Goal: Transaction & Acquisition: Subscribe to service/newsletter

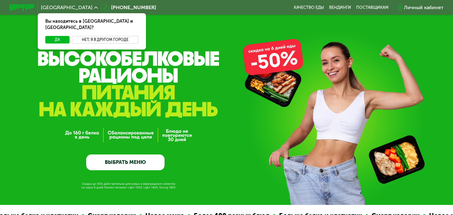
click at [80, 36] on button "Нет, я в другом городе" at bounding box center [105, 40] width 66 height 8
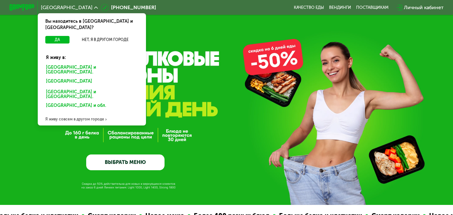
click at [61, 63] on div "Москве и обл." at bounding box center [92, 69] width 101 height 13
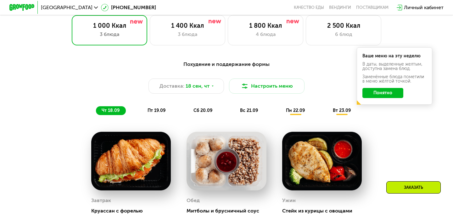
scroll to position [420, 0]
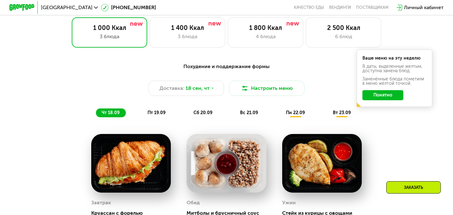
click at [383, 95] on button "Понятно" at bounding box center [383, 95] width 41 height 10
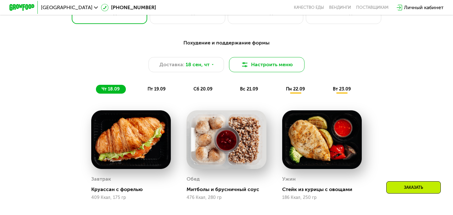
scroll to position [444, 0]
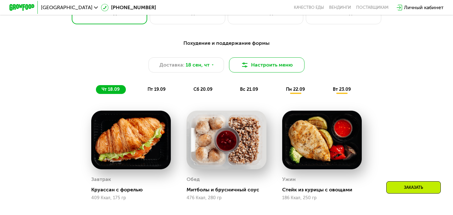
click at [249, 63] on button "Настроить меню" at bounding box center [267, 64] width 76 height 15
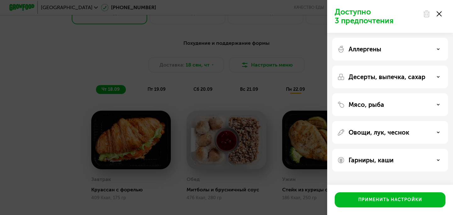
click at [440, 15] on icon at bounding box center [439, 13] width 5 height 5
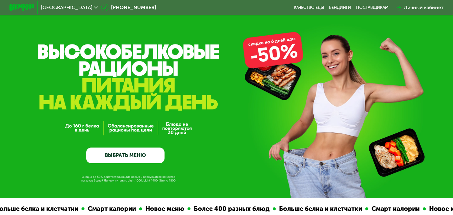
scroll to position [0, 0]
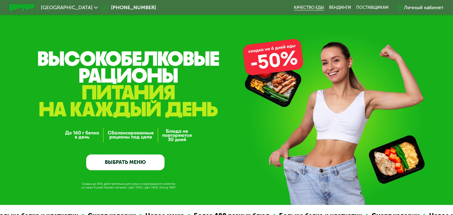
click at [318, 7] on link "Качество еды" at bounding box center [309, 7] width 30 height 5
click at [127, 169] on link "ВЫБРАТЬ МЕНЮ" at bounding box center [125, 162] width 78 height 16
click at [424, 6] on div "Личный кабинет" at bounding box center [424, 8] width 40 height 8
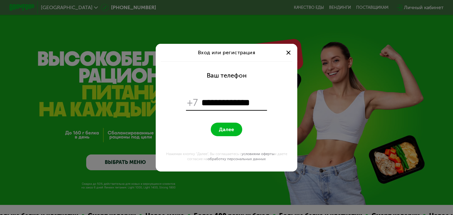
type input "**********"
click at [219, 126] on button "Далее" at bounding box center [226, 129] width 31 height 14
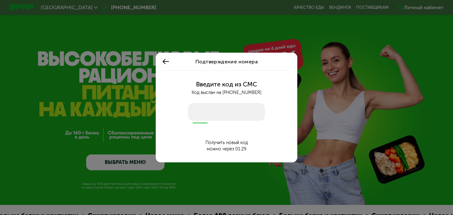
click at [220, 116] on input "number" at bounding box center [226, 112] width 77 height 18
type input "****"
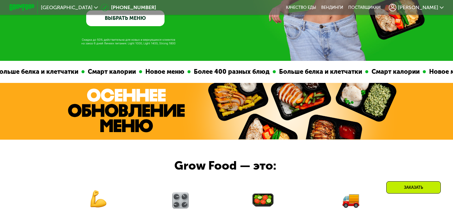
scroll to position [146, 0]
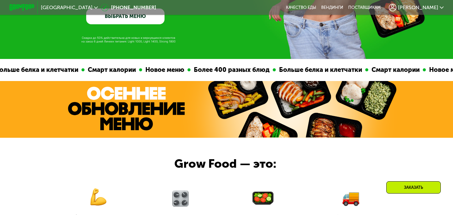
click at [173, 100] on img at bounding box center [126, 109] width 117 height 44
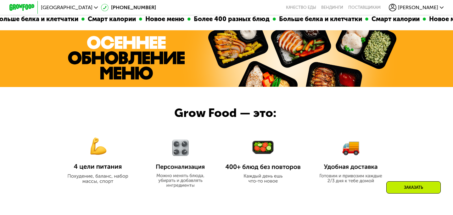
scroll to position [0, 0]
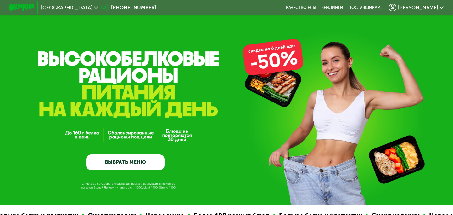
click at [422, 12] on div "Дария" at bounding box center [416, 8] width 61 height 14
click at [423, 9] on div "Дария" at bounding box center [416, 8] width 55 height 8
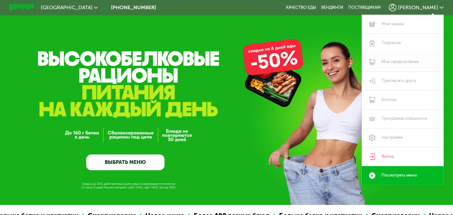
click at [393, 57] on link "Мои предпочтения" at bounding box center [403, 62] width 82 height 19
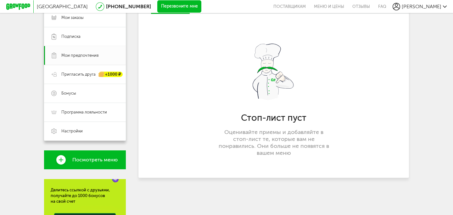
scroll to position [99, 0]
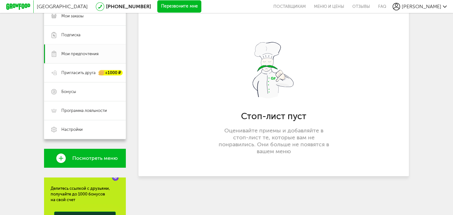
click at [81, 159] on span "Посмотреть меню" at bounding box center [94, 158] width 45 height 6
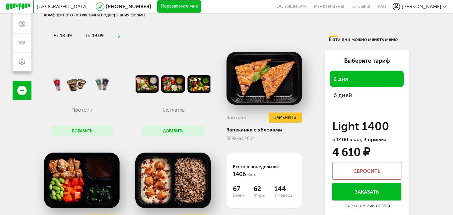
scroll to position [131, 0]
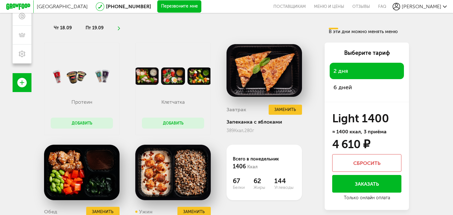
click at [360, 86] on span "6 дней" at bounding box center [367, 87] width 67 height 9
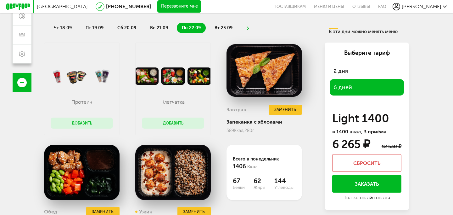
click at [355, 75] on span "2 дня" at bounding box center [367, 70] width 67 height 9
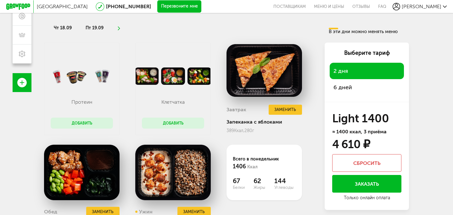
click at [354, 80] on div "6 дней" at bounding box center [367, 87] width 74 height 16
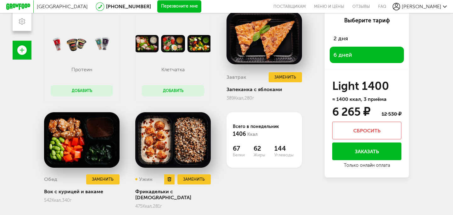
scroll to position [162, 0]
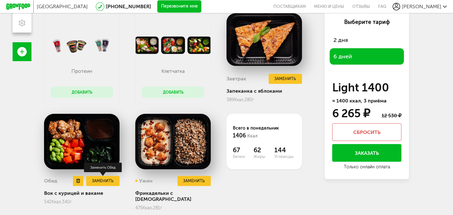
click at [100, 179] on button "Заменить" at bounding box center [102, 181] width 33 height 10
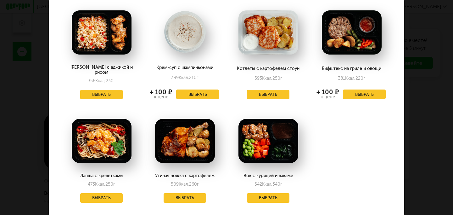
scroll to position [754, 0]
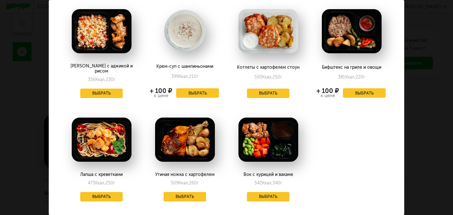
click at [435, 51] on div "Заменить на понедельник, 22.09 Курица на гриле с киноа 477 Ккал, 346 г + 130 ₽ …" at bounding box center [226, 107] width 453 height 215
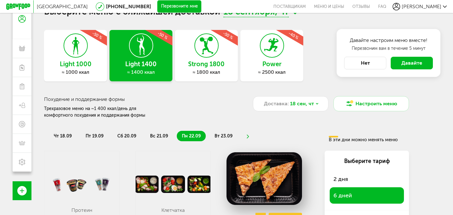
scroll to position [0, 0]
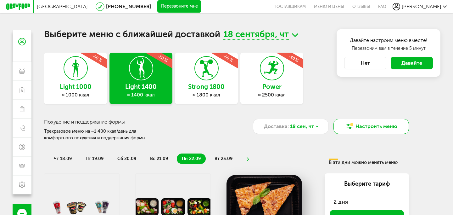
click at [342, 126] on button "Настроить меню" at bounding box center [372, 126] width 76 height 15
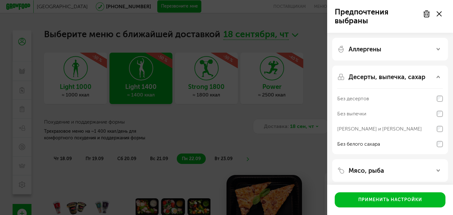
click at [439, 14] on use at bounding box center [439, 13] width 5 height 5
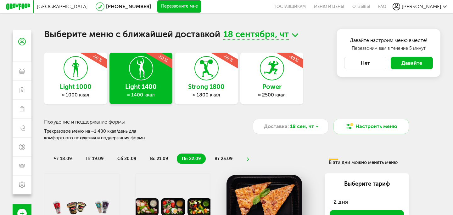
click at [267, 36] on span "18 сентября, чт" at bounding box center [256, 35] width 65 height 10
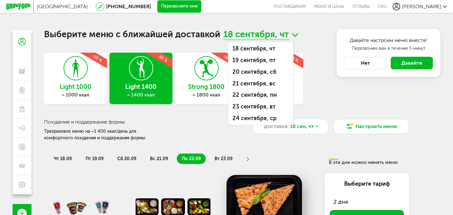
click at [282, 31] on span "18 сентября, чт" at bounding box center [256, 35] width 65 height 10
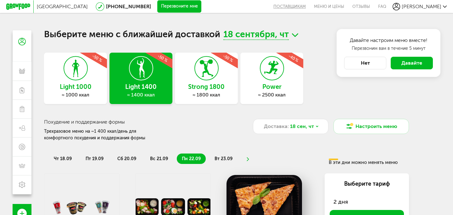
click at [310, 7] on button "поставщикам" at bounding box center [292, 6] width 37 height 13
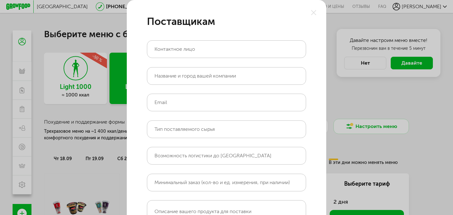
click at [349, 13] on div "Поставщикам Контактное лицо Название и город вашей компании Email Тип поставляе…" at bounding box center [226, 158] width 453 height 316
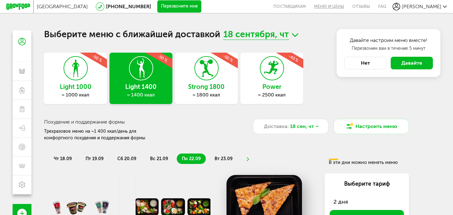
click at [349, 13] on link "Меню и цены" at bounding box center [329, 6] width 38 height 13
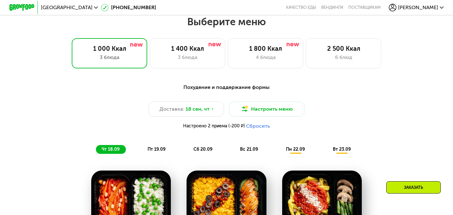
scroll to position [400, 0]
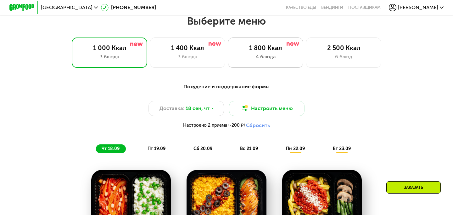
click at [257, 60] on div "4 блюда" at bounding box center [266, 57] width 62 height 8
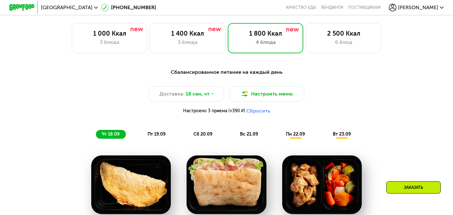
scroll to position [413, 0]
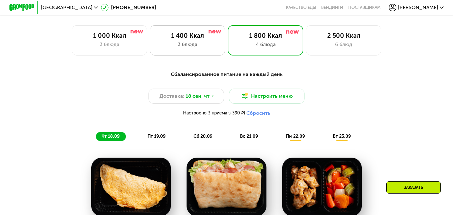
click at [211, 51] on div "1 400 Ккал 3 блюда" at bounding box center [188, 40] width 76 height 30
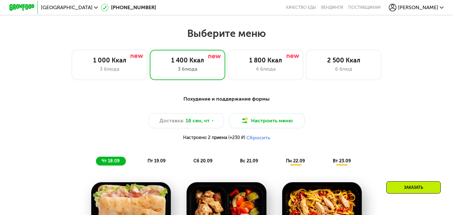
scroll to position [385, 0]
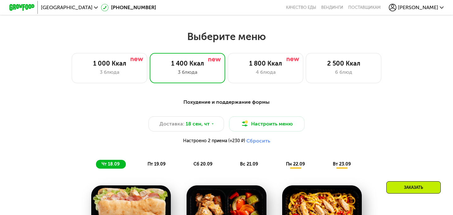
click at [253, 140] on button "Сбросить" at bounding box center [259, 141] width 24 height 6
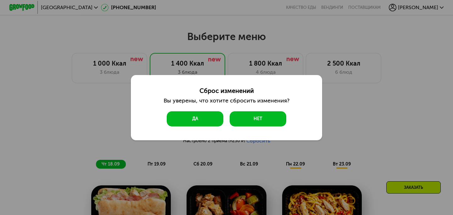
click at [207, 117] on button "Да" at bounding box center [195, 118] width 57 height 15
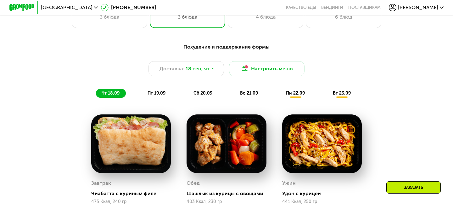
scroll to position [438, 0]
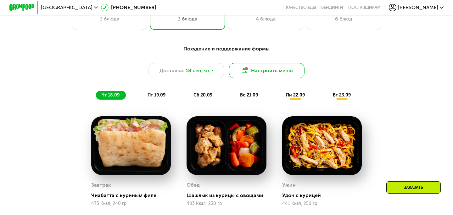
click at [246, 73] on img at bounding box center [245, 71] width 8 height 8
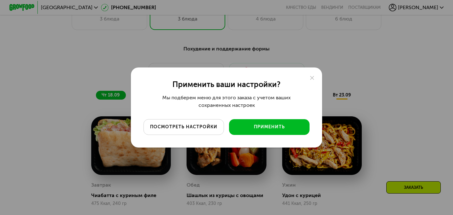
click at [199, 122] on button "посмотреть настройки" at bounding box center [184, 127] width 81 height 16
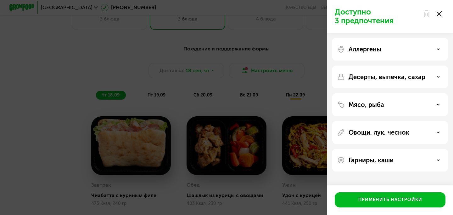
click at [438, 14] on icon at bounding box center [439, 13] width 5 height 5
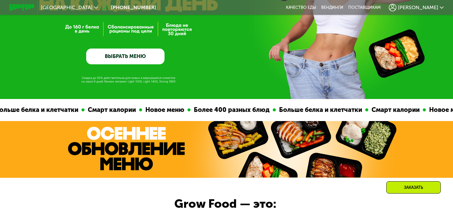
scroll to position [0, 0]
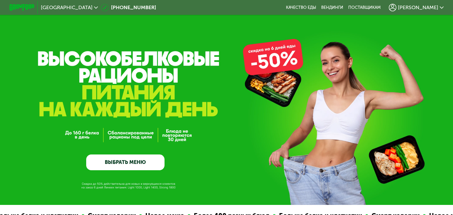
click at [111, 160] on link "ВЫБРАТЬ МЕНЮ" at bounding box center [125, 162] width 78 height 16
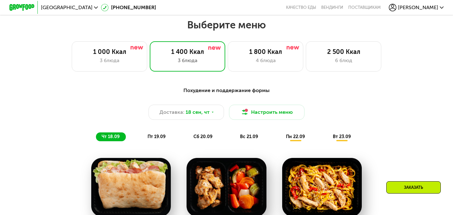
scroll to position [400, 0]
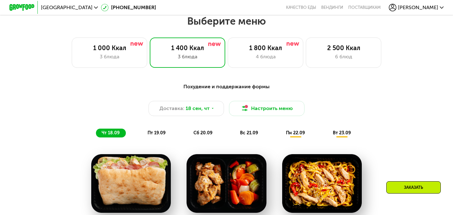
click at [422, 6] on div "Дария" at bounding box center [416, 8] width 55 height 8
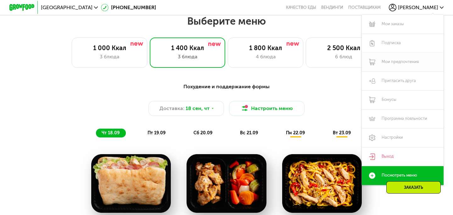
click at [382, 59] on link "Мои предпочтения" at bounding box center [403, 62] width 82 height 19
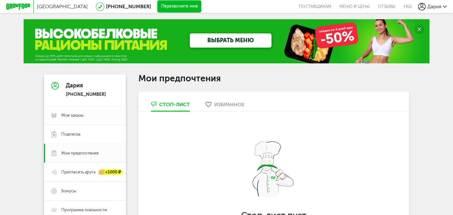
click at [82, 114] on span "Мои заказы" at bounding box center [72, 115] width 22 height 6
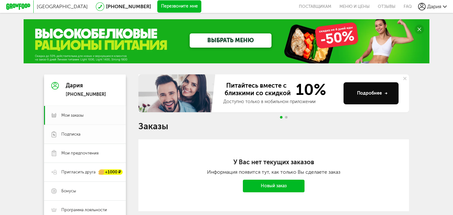
click at [74, 134] on span "Подписка" at bounding box center [70, 134] width 19 height 6
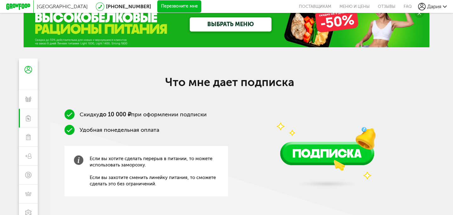
scroll to position [21, 0]
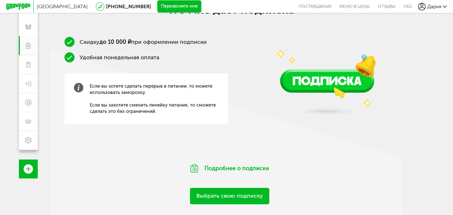
scroll to position [100, 0]
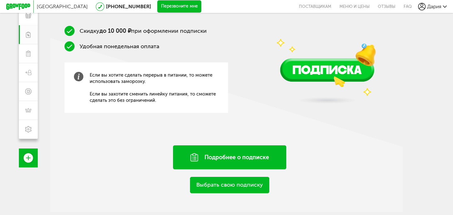
click at [207, 156] on div "Подробнее о подписке" at bounding box center [229, 157] width 113 height 24
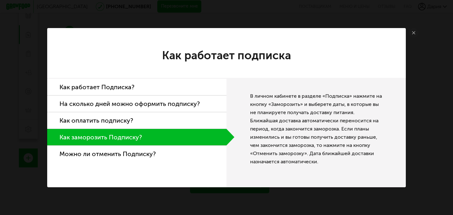
click at [145, 120] on li "Как оплатить подписку?" at bounding box center [136, 120] width 179 height 17
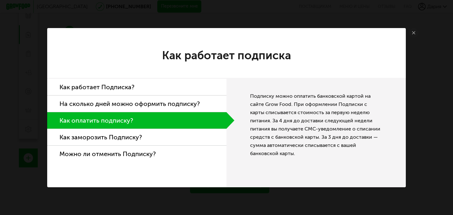
click at [135, 102] on li "На сколько дней можно оформить подписку?" at bounding box center [136, 103] width 179 height 17
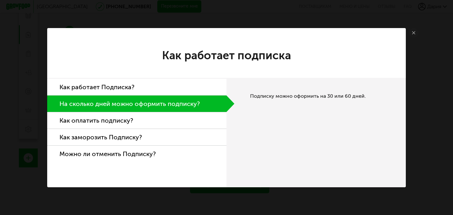
click at [119, 150] on li "Можно ли отменить Подписку?" at bounding box center [136, 153] width 179 height 16
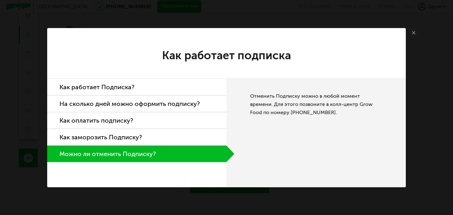
click at [417, 29] on link at bounding box center [413, 32] width 9 height 9
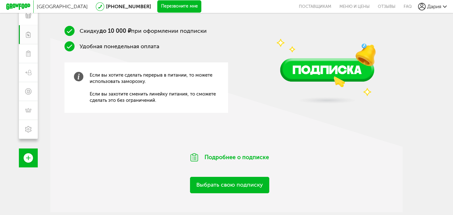
click at [237, 190] on link "Выбрать свою подписку" at bounding box center [229, 185] width 79 height 16
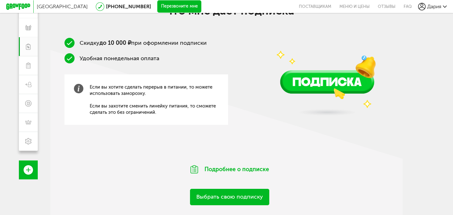
scroll to position [100, 0]
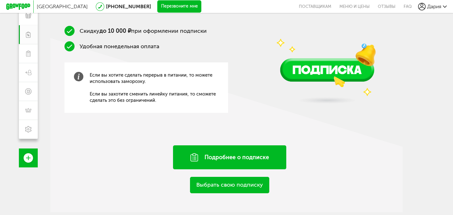
click at [210, 158] on div "Подробнее о подписке" at bounding box center [229, 157] width 113 height 24
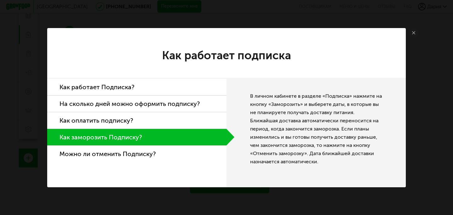
click at [415, 34] on link at bounding box center [413, 32] width 9 height 9
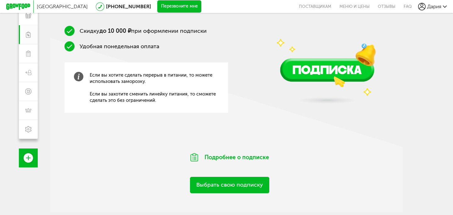
click at [340, 73] on img at bounding box center [327, 50] width 135 height 119
click at [213, 185] on link "Выбрать свою подписку" at bounding box center [229, 185] width 79 height 16
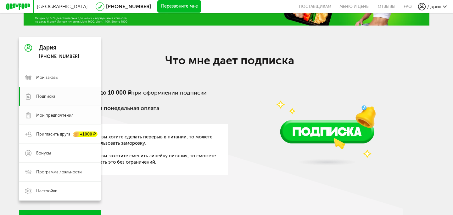
scroll to position [46, 0]
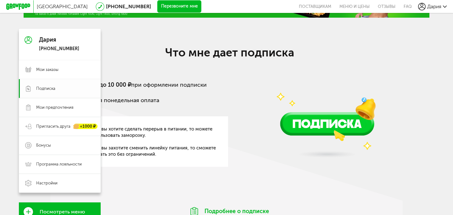
click at [54, 88] on span "Подписка" at bounding box center [45, 89] width 19 height 6
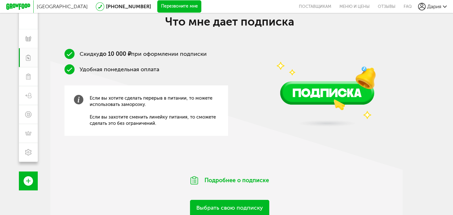
scroll to position [100, 0]
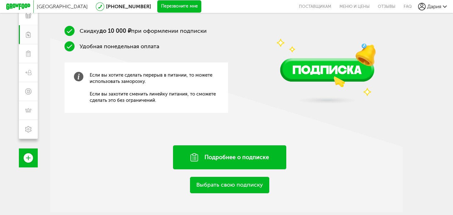
click at [234, 159] on div "Подробнее о подписке" at bounding box center [229, 157] width 113 height 24
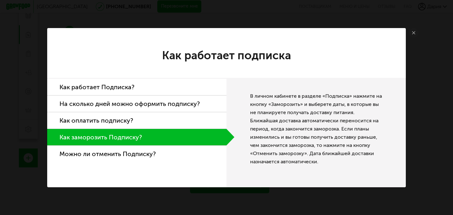
click at [414, 34] on link at bounding box center [413, 32] width 9 height 9
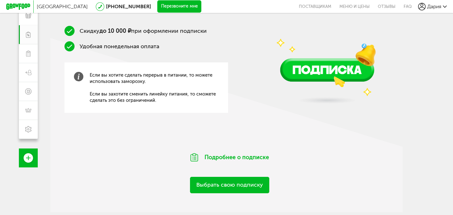
click at [231, 185] on link "Выбрать свою подписку" at bounding box center [229, 185] width 79 height 16
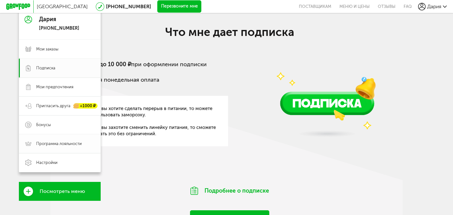
scroll to position [100, 0]
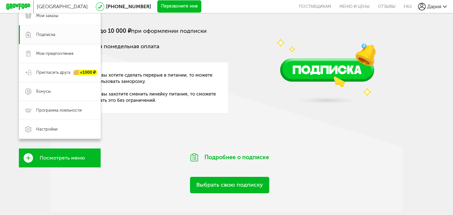
click at [42, 159] on span "Посмотреть меню" at bounding box center [62, 158] width 45 height 6
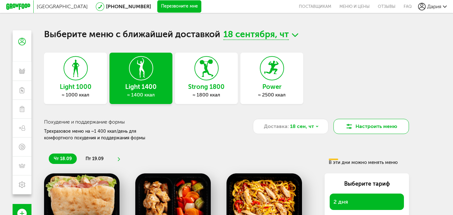
click at [356, 124] on button "Настроить меню" at bounding box center [372, 126] width 76 height 15
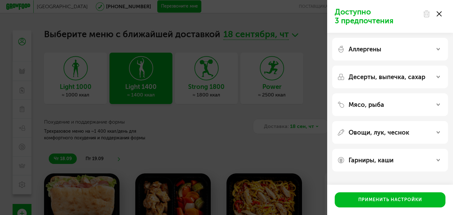
click at [283, 127] on div "Доступно 3 предпочтения Аллергены Десерты, выпечка, сахар Мясо, рыба Овощи, лук…" at bounding box center [226, 107] width 453 height 215
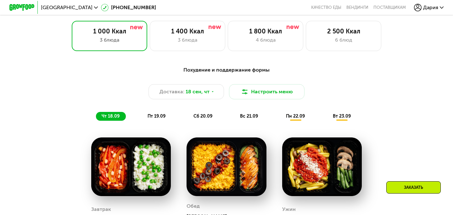
scroll to position [418, 0]
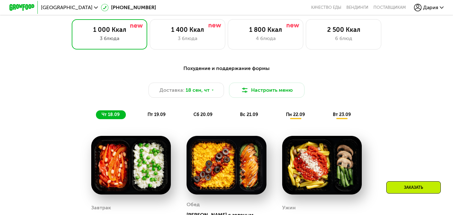
click at [420, 6] on icon at bounding box center [418, 8] width 8 height 8
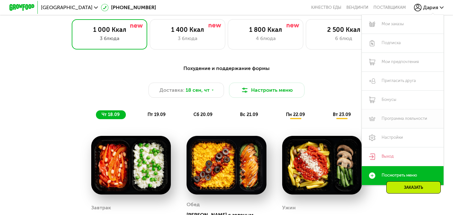
click at [387, 116] on link "Программа лояльности" at bounding box center [403, 118] width 82 height 19
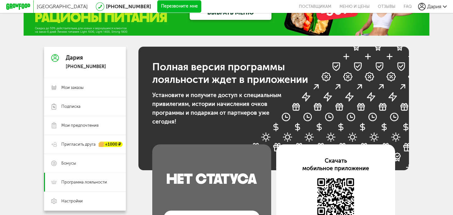
scroll to position [35, 0]
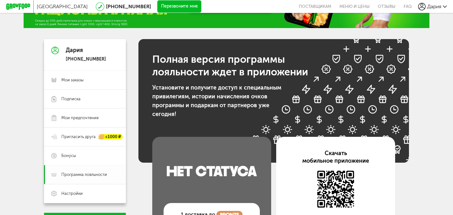
click at [84, 177] on span "Программа лояльности" at bounding box center [84, 175] width 46 height 6
click at [91, 105] on link "Подписка" at bounding box center [85, 98] width 82 height 19
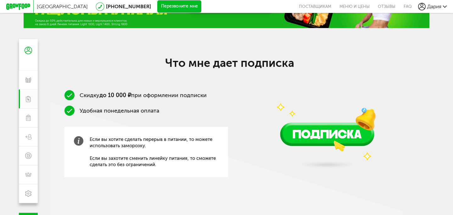
click at [99, 143] on span "Если вы хотите сделать перерыв в питании, то можете использовать заморозку. Есл…" at bounding box center [154, 151] width 129 height 31
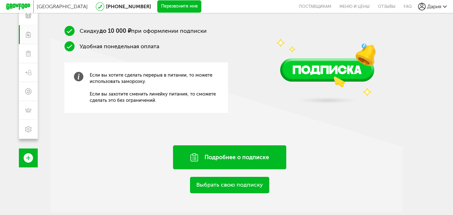
click at [245, 159] on div "Подробнее о подписке" at bounding box center [229, 157] width 113 height 24
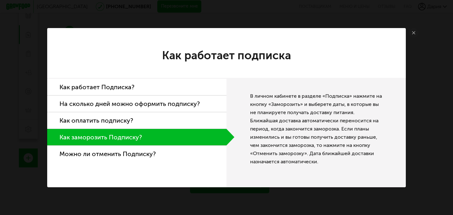
click at [414, 36] on link at bounding box center [413, 32] width 9 height 9
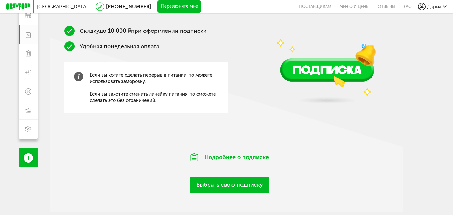
click at [236, 187] on link "Выбрать свою подписку" at bounding box center [229, 185] width 79 height 16
